Goal: Contribute content

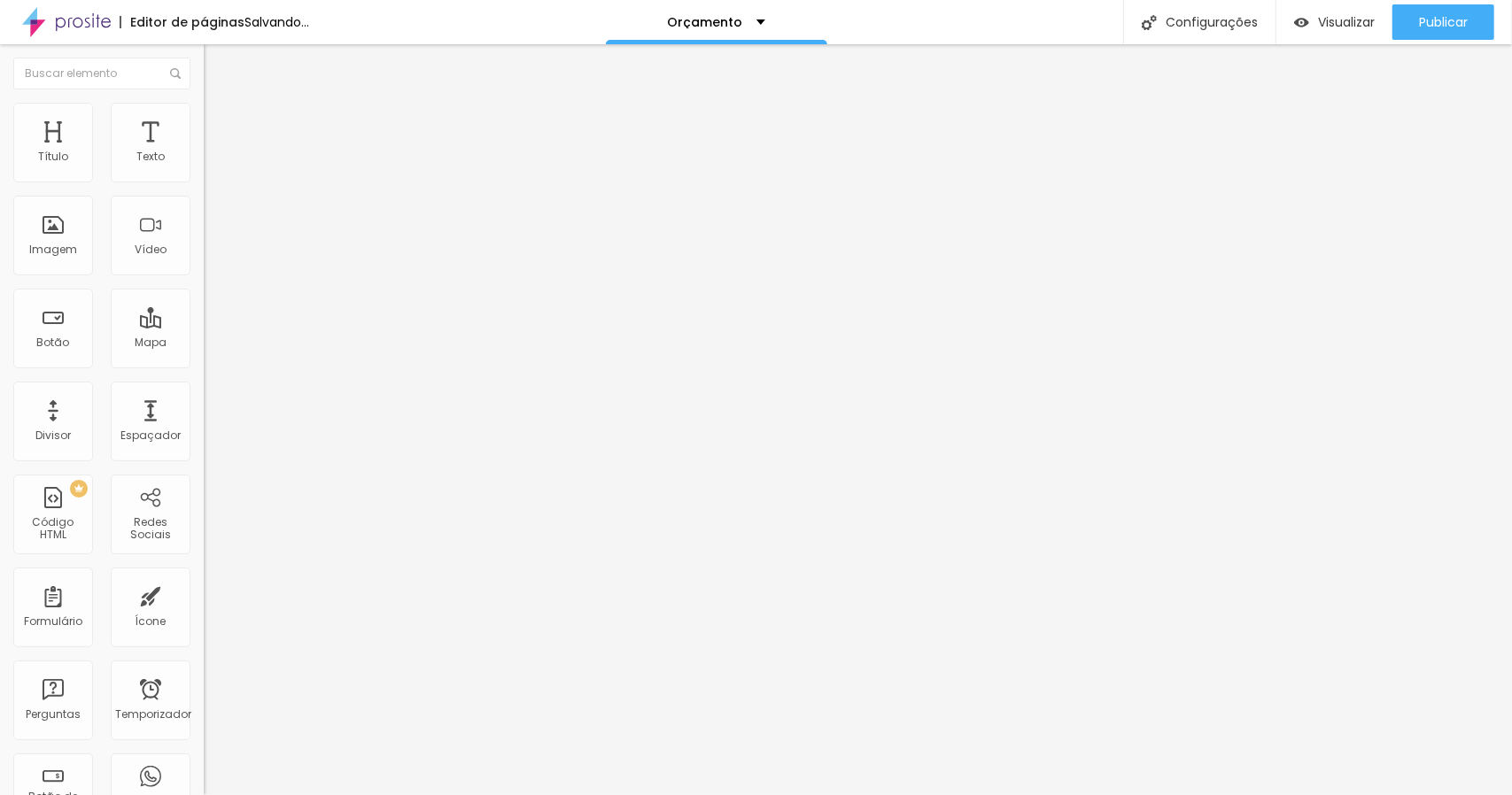
click at [214, 152] on font "Trocar imagem" at bounding box center [256, 145] width 86 height 15
drag, startPoint x: 796, startPoint y: 344, endPoint x: 815, endPoint y: 312, distance: 37.2
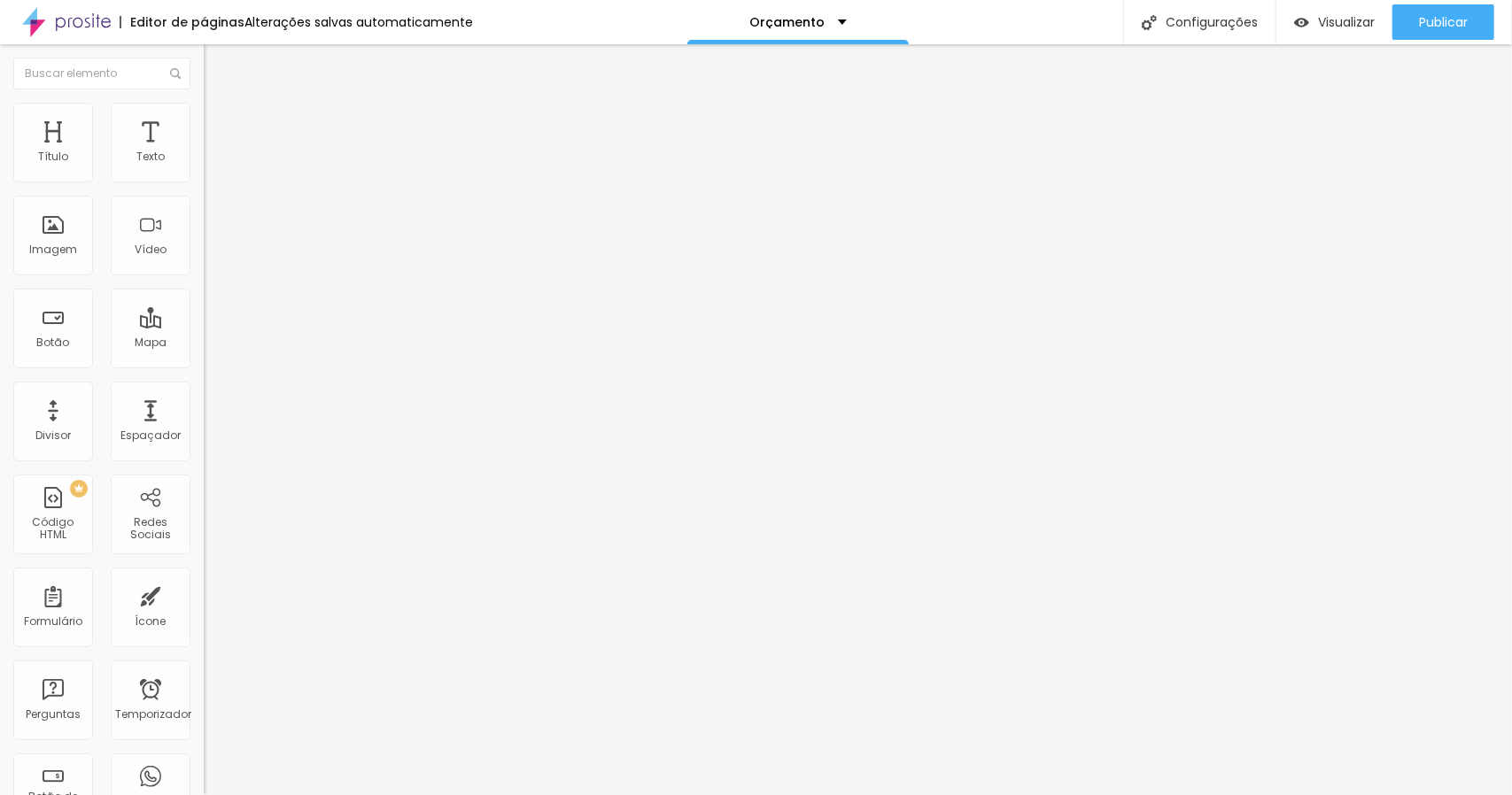
click at [214, 152] on font "Trocar imagem" at bounding box center [256, 145] width 86 height 15
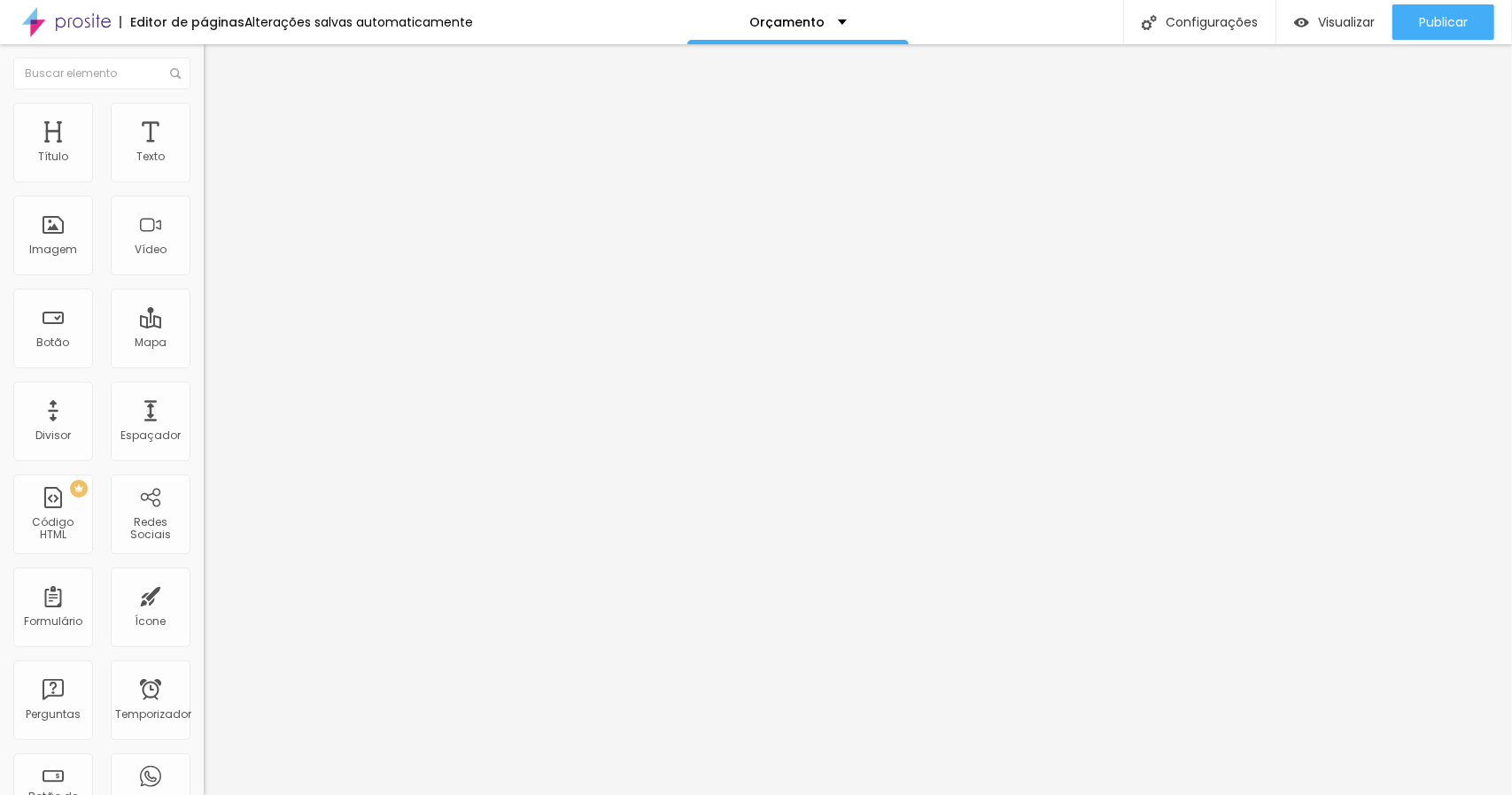
click at [214, 152] on font "Trocar imagem" at bounding box center [256, 145] width 86 height 15
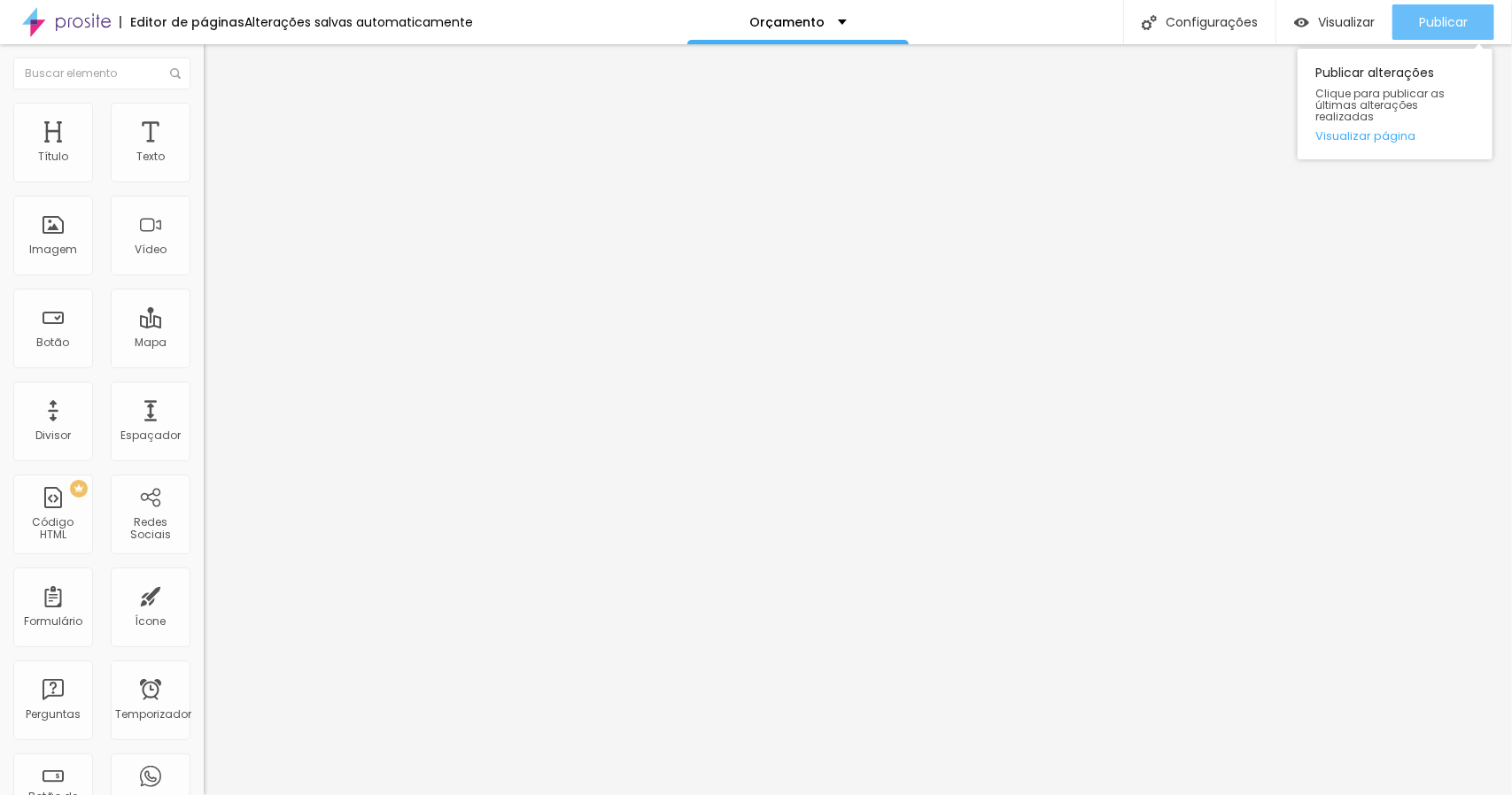
click at [1427, 24] on font "Publicar" at bounding box center [1442, 22] width 48 height 18
click at [1441, 21] on font "Publicar" at bounding box center [1442, 22] width 48 height 18
